Goal: Transaction & Acquisition: Purchase product/service

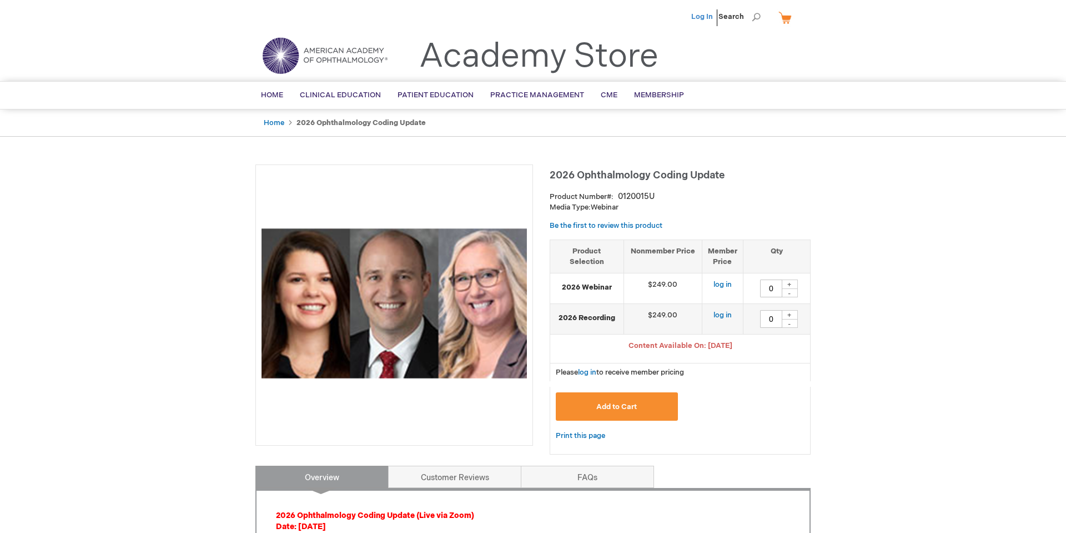
click at [701, 17] on link "Log In" at bounding box center [702, 16] width 22 height 9
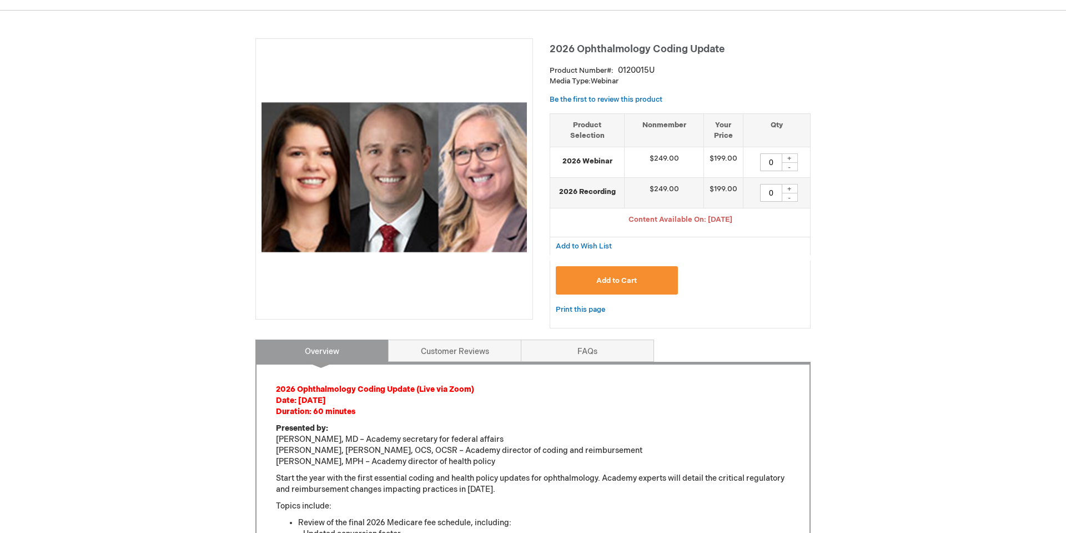
scroll to position [124, 0]
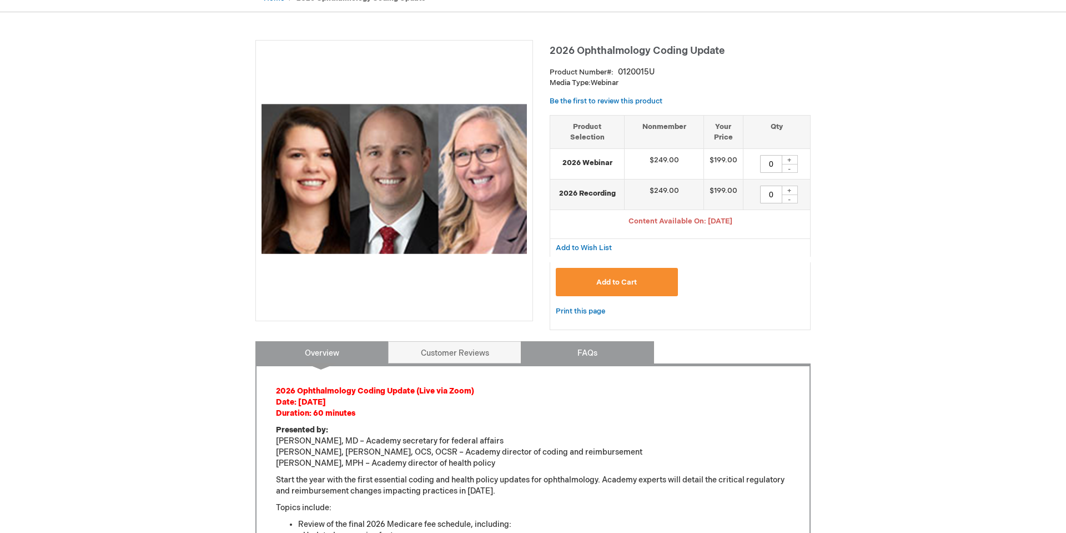
click at [570, 359] on link "FAQs" at bounding box center [587, 352] width 133 height 22
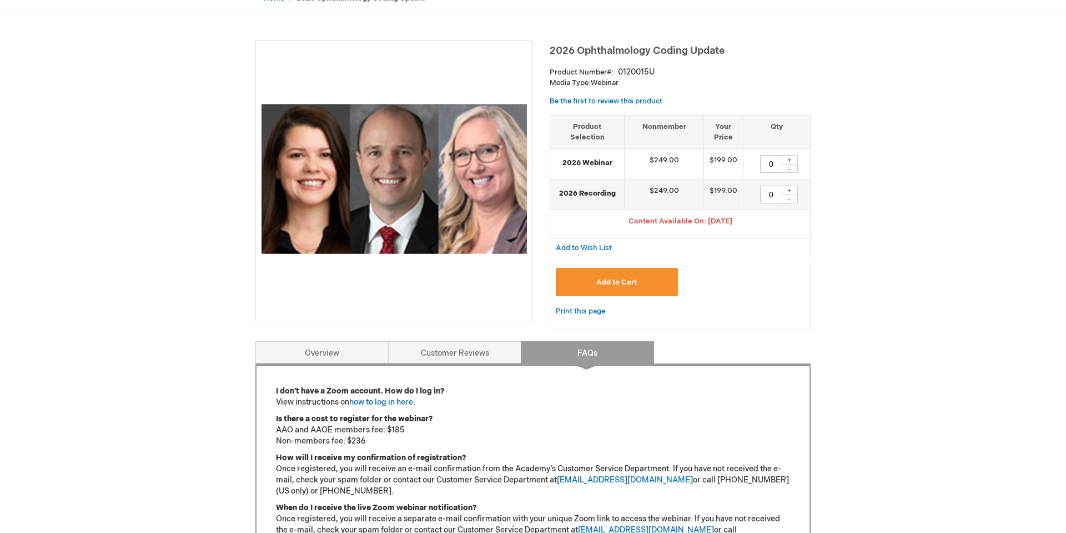
scroll to position [187, 0]
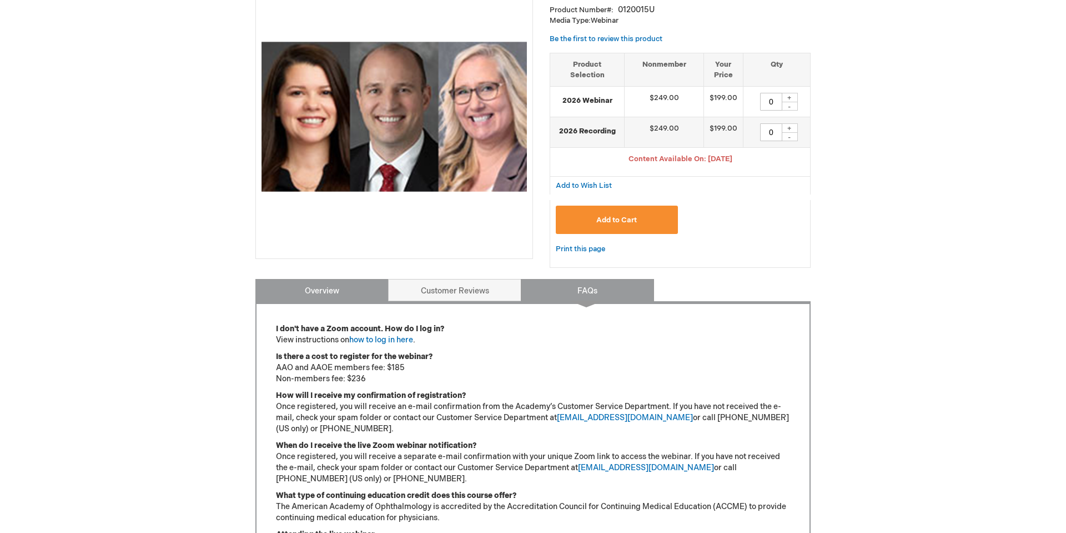
click at [299, 286] on link "Overview" at bounding box center [321, 290] width 133 height 22
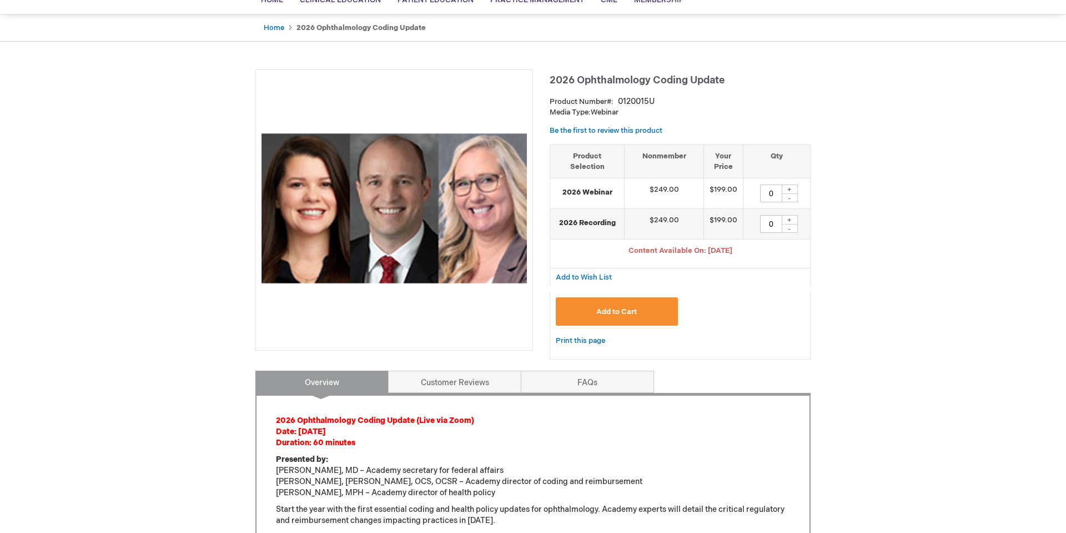
scroll to position [92, 0]
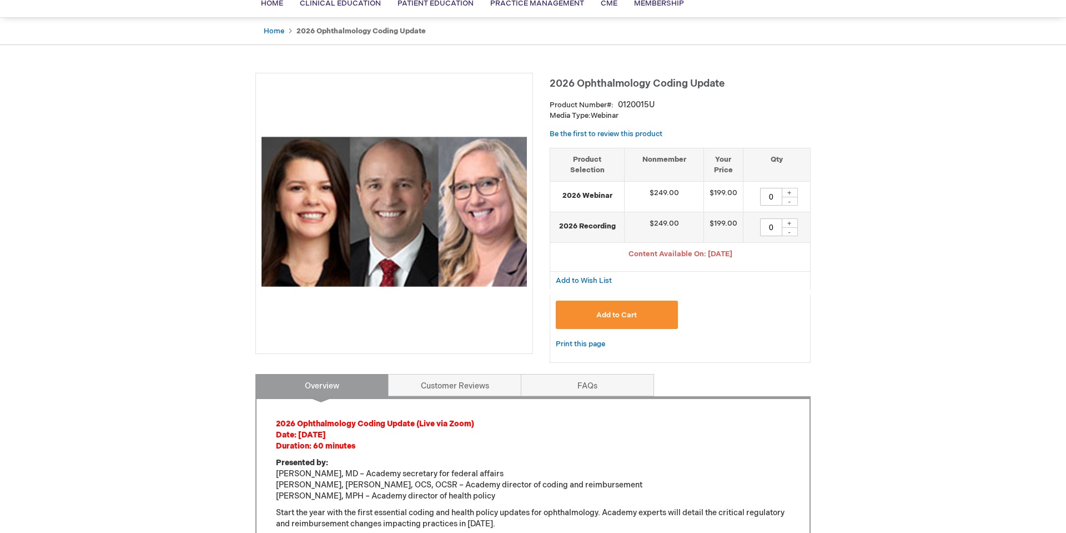
click at [612, 317] on span "Add to Cart" at bounding box center [616, 314] width 41 height 9
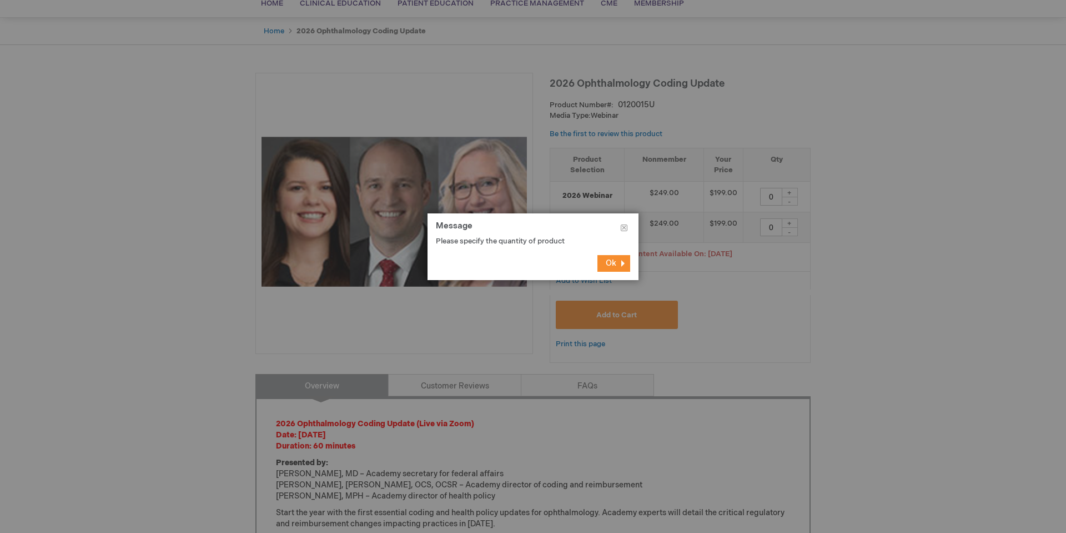
click at [613, 262] on span "Ok" at bounding box center [611, 262] width 11 height 9
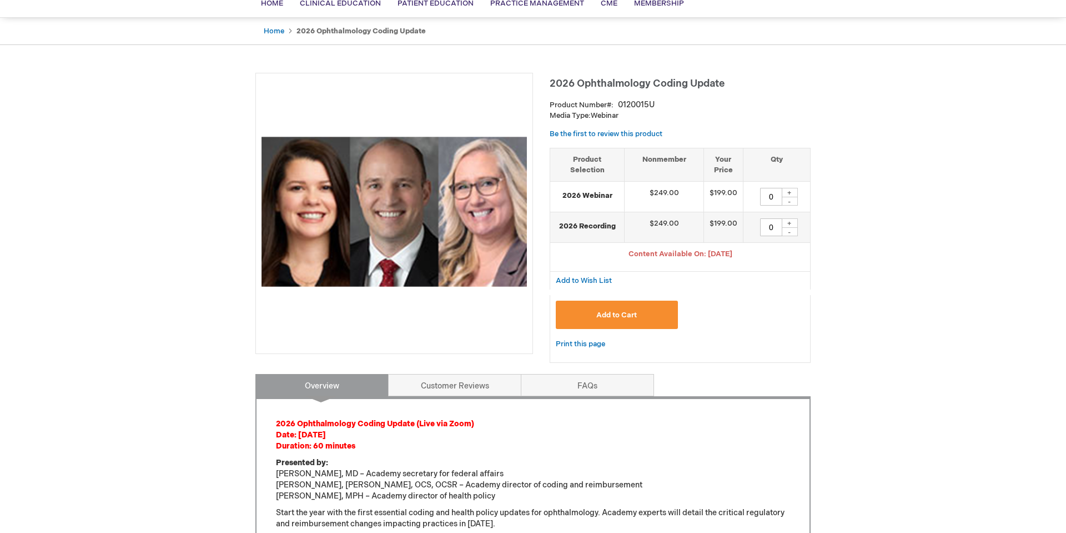
click at [789, 193] on div "+" at bounding box center [789, 192] width 17 height 9
click at [792, 201] on div "-" at bounding box center [789, 201] width 17 height 9
type input "0"
click at [792, 224] on div "+" at bounding box center [789, 222] width 17 height 9
type input "1"
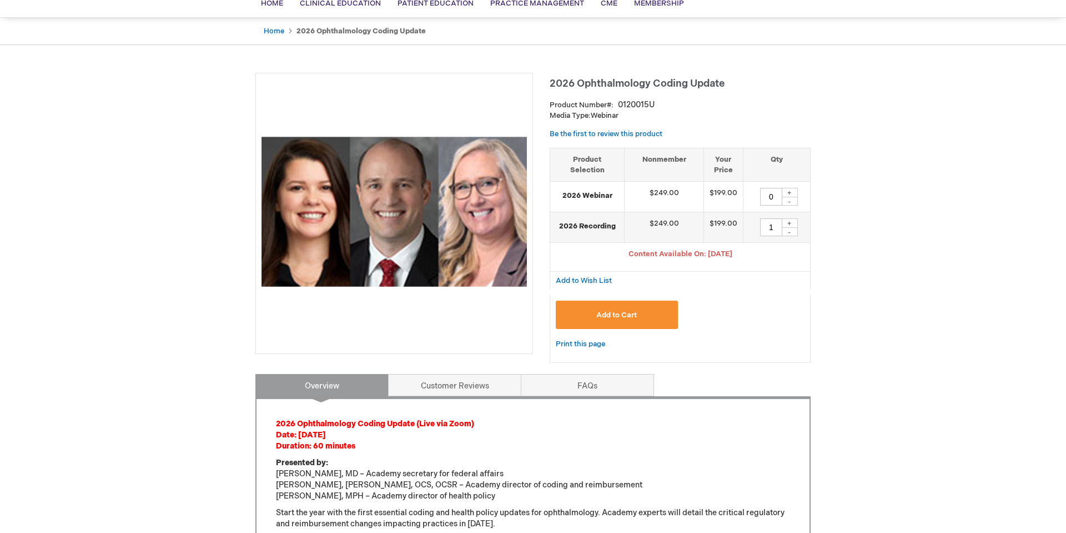
click at [623, 315] on span "Add to Cart" at bounding box center [616, 314] width 41 height 9
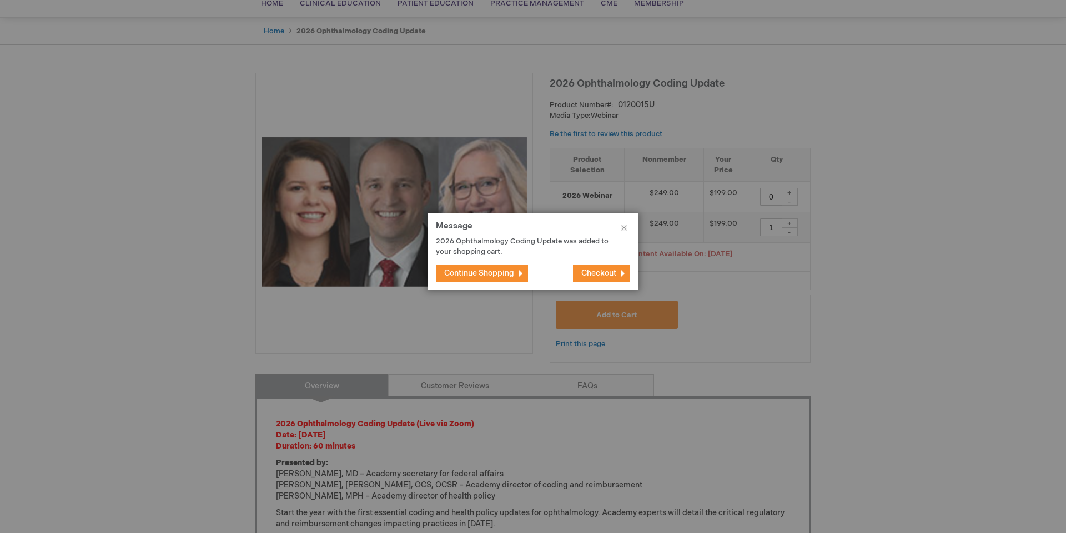
click at [601, 274] on span "Checkout" at bounding box center [598, 272] width 35 height 9
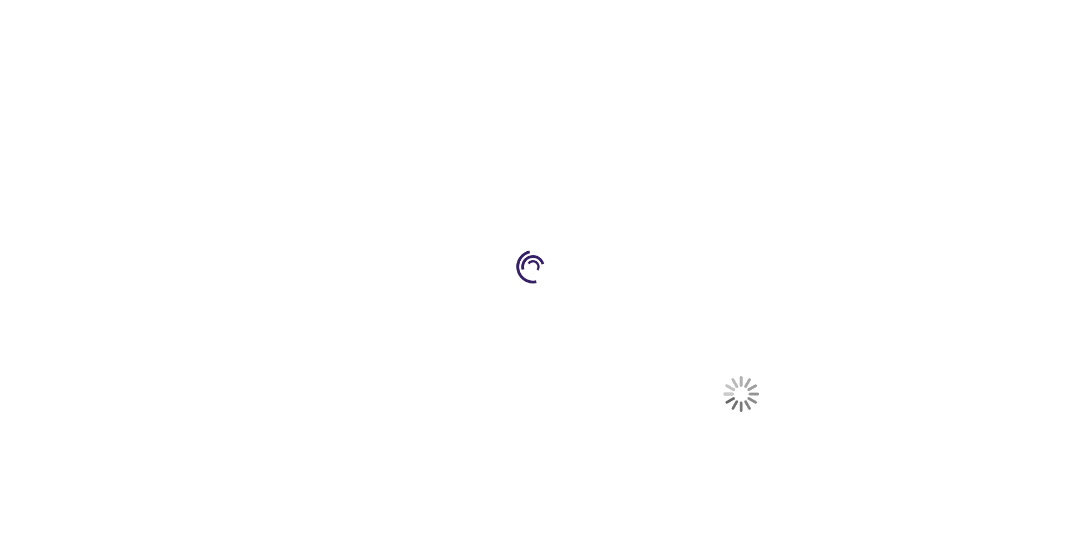
select select "US"
select select "12"
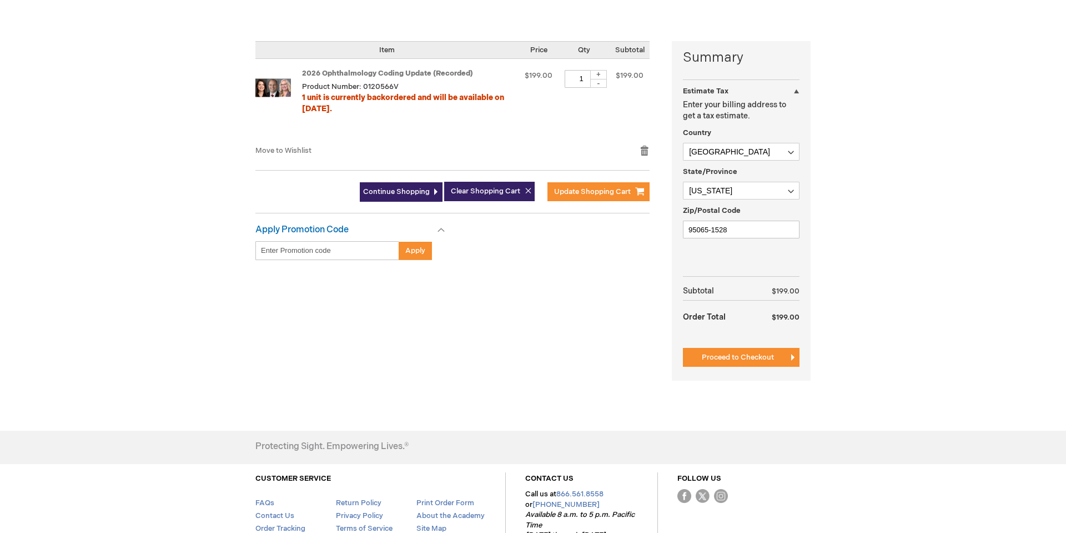
scroll to position [249, 0]
